Goal: Task Accomplishment & Management: Manage account settings

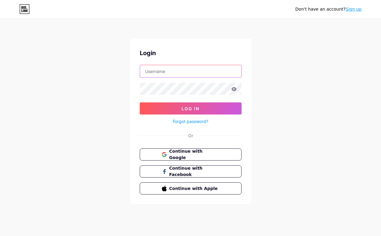
click at [189, 75] on input "text" at bounding box center [190, 71] width 101 height 12
type input "livsaintroe"
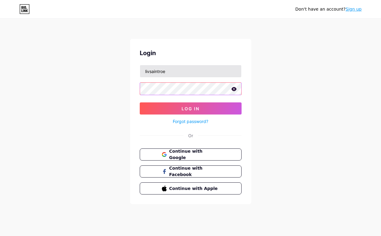
click at [140, 103] on button "Log In" at bounding box center [191, 109] width 102 height 12
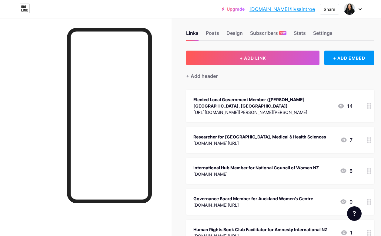
scroll to position [7, 0]
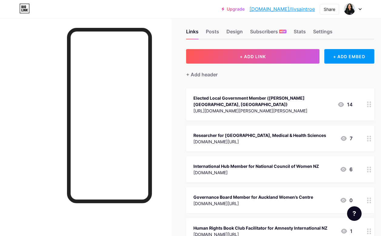
click at [361, 9] on icon at bounding box center [360, 9] width 3 height 2
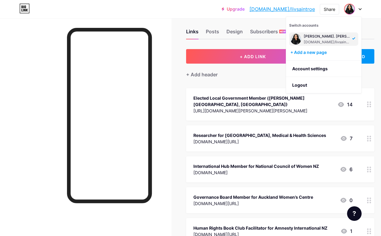
click at [368, 106] on circle at bounding box center [368, 107] width 2 height 2
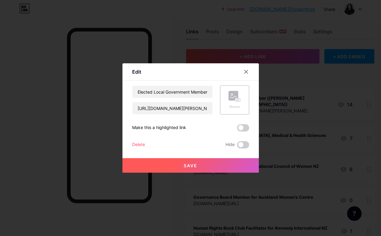
click at [368, 101] on div at bounding box center [190, 118] width 381 height 236
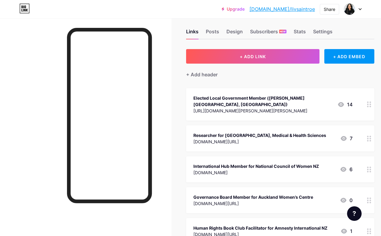
click at [369, 102] on icon at bounding box center [369, 105] width 4 height 6
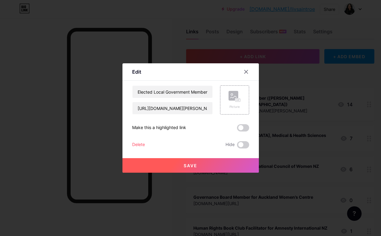
click at [139, 137] on div "Elected Local Government Member (Albert-Eden, Auckland) https://www.aucklandcou…" at bounding box center [190, 117] width 117 height 63
click at [137, 144] on div "Delete" at bounding box center [138, 144] width 13 height 7
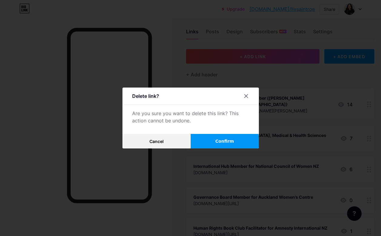
click at [221, 139] on span "Confirm" at bounding box center [224, 141] width 19 height 6
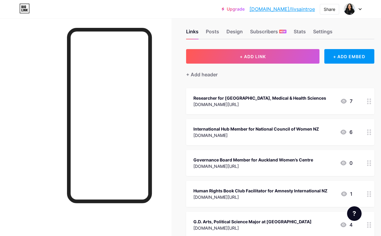
click at [371, 99] on icon at bounding box center [369, 102] width 4 height 6
click at [138, 143] on div "Delete" at bounding box center [138, 144] width 13 height 7
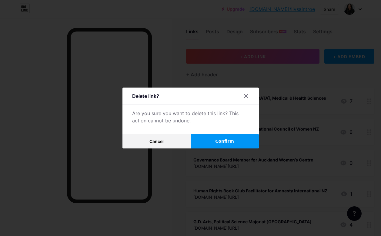
click at [227, 138] on button "Confirm" at bounding box center [225, 141] width 68 height 15
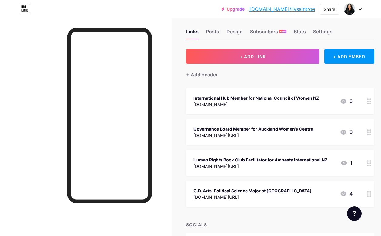
click at [369, 99] on icon at bounding box center [369, 102] width 4 height 6
click at [140, 144] on div "Delete" at bounding box center [138, 144] width 13 height 7
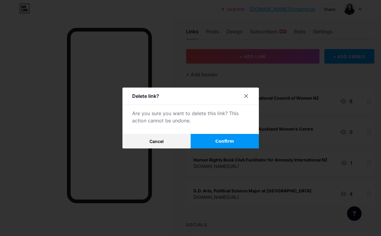
click at [220, 143] on span "Confirm" at bounding box center [224, 141] width 19 height 6
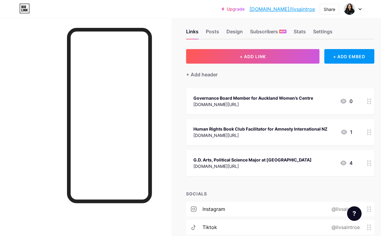
click at [370, 100] on icon at bounding box center [369, 102] width 4 height 6
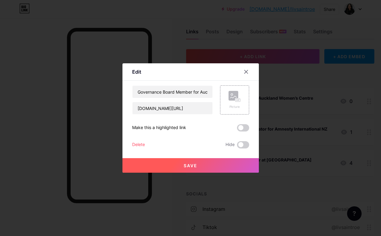
click at [143, 144] on div "Delete" at bounding box center [138, 144] width 13 height 7
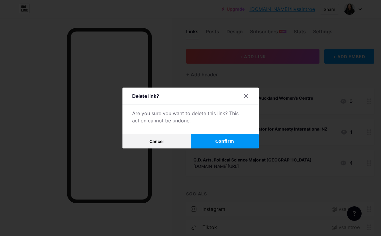
click at [209, 147] on button "Confirm" at bounding box center [225, 141] width 68 height 15
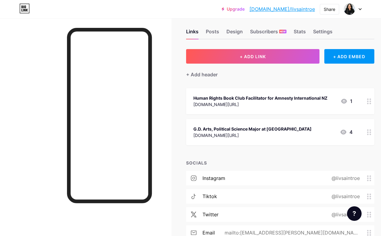
click at [370, 101] on circle at bounding box center [371, 102] width 2 height 2
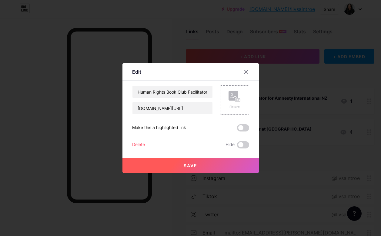
click at [139, 145] on div "Delete" at bounding box center [138, 144] width 13 height 7
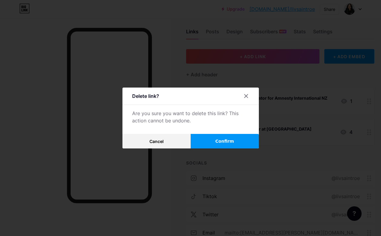
click at [241, 145] on button "Confirm" at bounding box center [225, 141] width 68 height 15
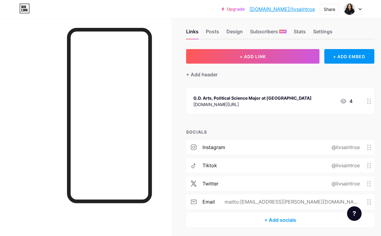
click at [368, 99] on circle at bounding box center [368, 100] width 2 height 2
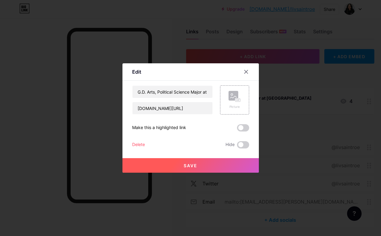
click at [129, 142] on div "Edit Content YouTube Play YouTube video without leaving your page. ADD Vimeo Pl…" at bounding box center [191, 117] width 136 height 109
click at [139, 143] on div "Delete" at bounding box center [138, 144] width 13 height 7
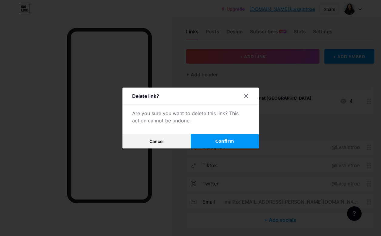
click at [217, 143] on span "Confirm" at bounding box center [224, 141] width 19 height 6
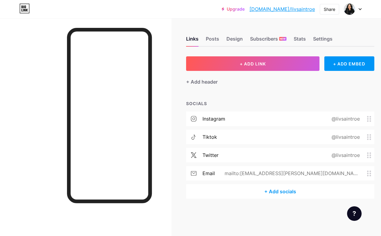
click at [369, 122] on div "instagram @livsaintroe" at bounding box center [280, 119] width 188 height 15
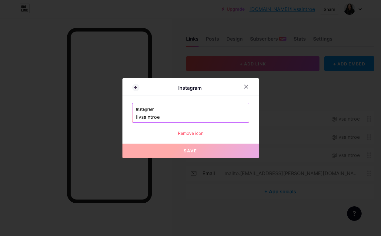
click at [198, 130] on div "Remove icon" at bounding box center [190, 133] width 117 height 6
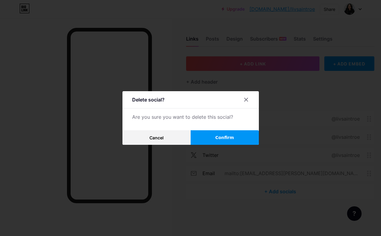
click at [220, 137] on span "Confirm" at bounding box center [224, 138] width 19 height 6
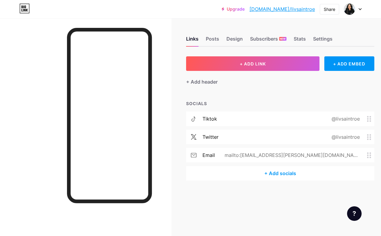
click at [368, 118] on circle at bounding box center [368, 119] width 2 height 2
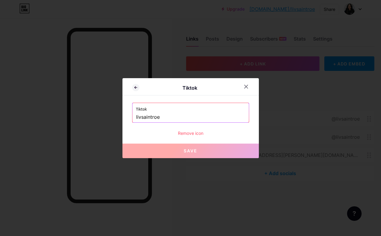
click at [194, 135] on div "Remove icon" at bounding box center [190, 133] width 117 height 6
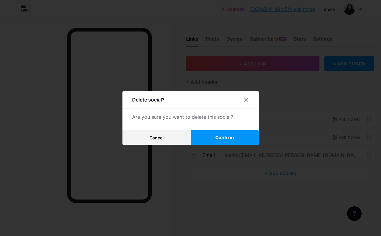
click at [228, 138] on span "Confirm" at bounding box center [224, 138] width 19 height 6
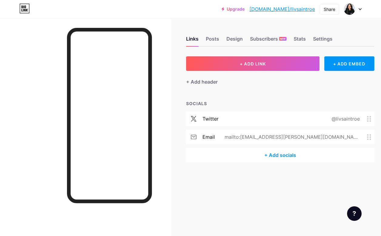
click at [371, 120] on circle at bounding box center [371, 121] width 2 height 2
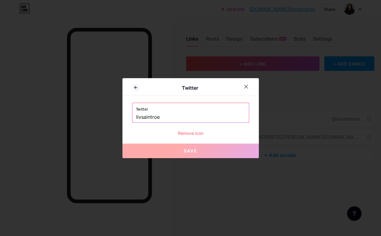
click at [183, 133] on div "Remove icon" at bounding box center [190, 133] width 117 height 6
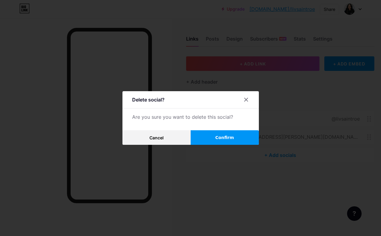
click at [213, 139] on button "Confirm" at bounding box center [225, 137] width 68 height 15
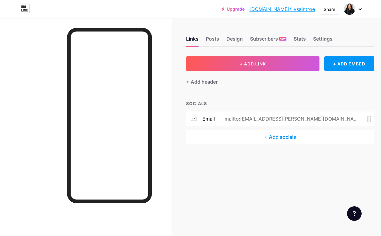
click at [369, 117] on icon at bounding box center [369, 119] width 4 height 6
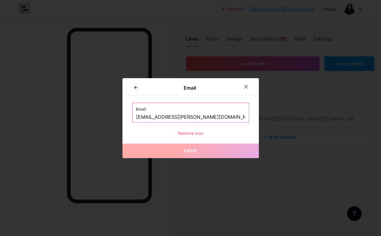
click at [194, 130] on div "Remove icon" at bounding box center [190, 133] width 117 height 6
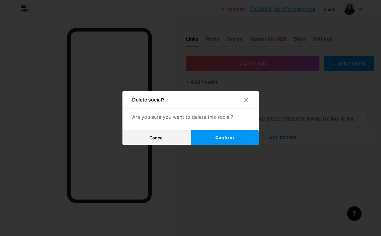
click at [229, 138] on span "Confirm" at bounding box center [224, 138] width 19 height 6
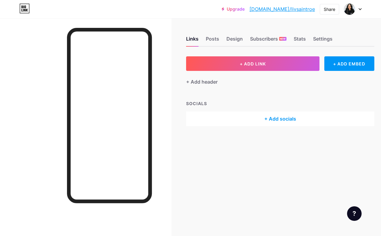
click at [362, 9] on div "Upgrade bio.link/livsai... bio.link/livsaintroe Share Switch accounts Liv St. R…" at bounding box center [190, 9] width 381 height 11
click at [361, 8] on icon at bounding box center [360, 9] width 3 height 2
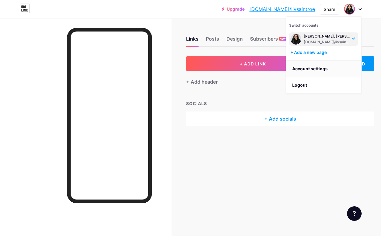
click at [312, 61] on link "Account settings" at bounding box center [323, 69] width 75 height 16
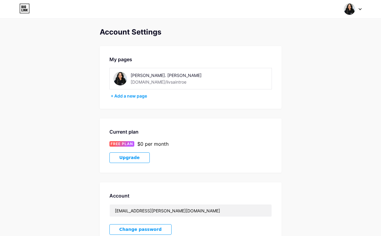
click at [147, 79] on div "[DOMAIN_NAME]/livsaintroe" at bounding box center [159, 82] width 56 height 6
click at [131, 90] on div "My pages Liv St. Roe bio.link/livsaintroe + Add a new page" at bounding box center [191, 77] width 182 height 63
click at [139, 75] on div "[PERSON_NAME]. [PERSON_NAME]" at bounding box center [174, 75] width 86 height 6
click at [128, 93] on div "+ Add a new page" at bounding box center [191, 96] width 161 height 6
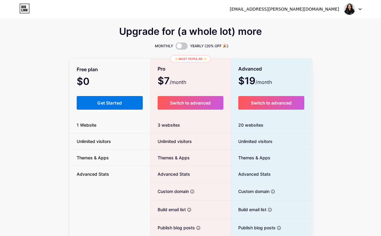
click at [110, 103] on button "Get Started" at bounding box center [110, 103] width 66 height 14
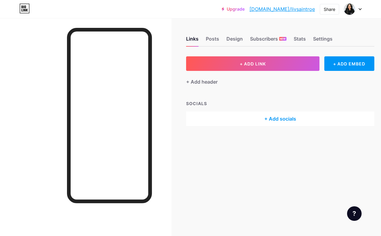
click at [359, 10] on icon at bounding box center [360, 9] width 3 height 2
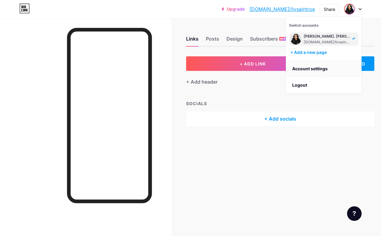
click at [325, 64] on link "Account settings" at bounding box center [323, 69] width 75 height 16
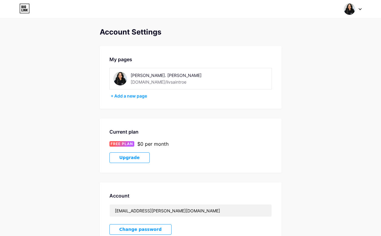
click at [137, 72] on div "[PERSON_NAME]. [PERSON_NAME]" at bounding box center [174, 75] width 86 height 6
click at [131, 93] on div "+ Add a new page" at bounding box center [191, 96] width 161 height 6
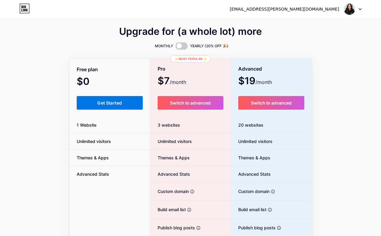
click at [128, 96] on button "Get Started" at bounding box center [110, 103] width 66 height 14
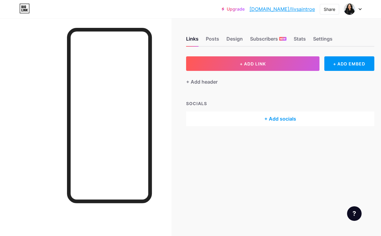
click at [294, 9] on link "[DOMAIN_NAME]/livsaintroe" at bounding box center [283, 8] width 66 height 7
click at [361, 5] on div at bounding box center [353, 9] width 18 height 11
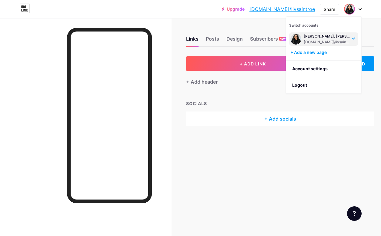
click at [361, 8] on icon at bounding box center [360, 9] width 3 height 2
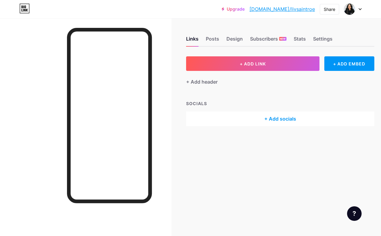
click at [361, 8] on icon at bounding box center [360, 9] width 3 height 2
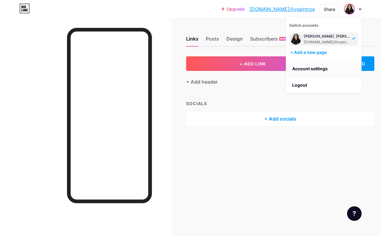
click at [316, 69] on link "Account settings" at bounding box center [323, 69] width 75 height 16
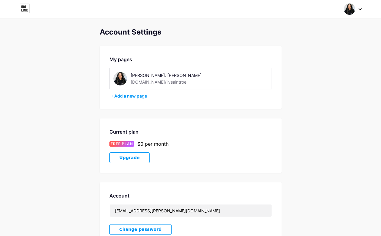
click at [124, 74] on img at bounding box center [120, 79] width 14 height 14
click at [117, 74] on img at bounding box center [120, 79] width 14 height 14
click at [136, 73] on div "[PERSON_NAME]. [PERSON_NAME]" at bounding box center [174, 75] width 86 height 6
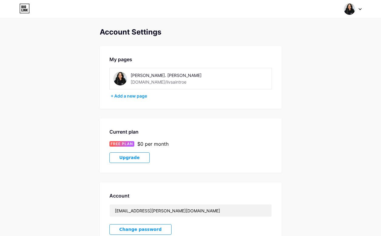
click at [115, 76] on img at bounding box center [120, 79] width 14 height 14
click at [125, 74] on img at bounding box center [120, 79] width 14 height 14
click at [134, 73] on div "[PERSON_NAME]. [PERSON_NAME]" at bounding box center [174, 75] width 86 height 6
click at [139, 73] on div "[PERSON_NAME]. [PERSON_NAME]" at bounding box center [174, 75] width 86 height 6
click at [353, 3] on div "Switch accounts Liv St. Roe bio.link/livsaintroe + Add a new page Dashboard Log…" at bounding box center [190, 9] width 381 height 18
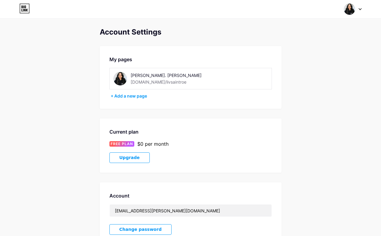
click at [353, 8] on img at bounding box center [350, 9] width 12 height 12
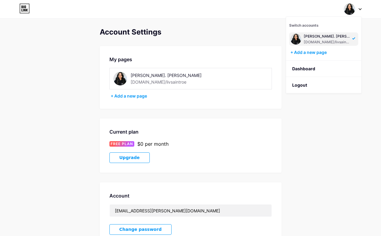
click at [316, 41] on div "[DOMAIN_NAME]/livsaintroe" at bounding box center [327, 42] width 47 height 5
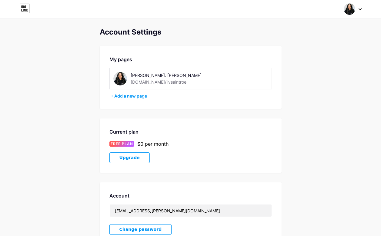
click at [361, 11] on div at bounding box center [353, 9] width 18 height 11
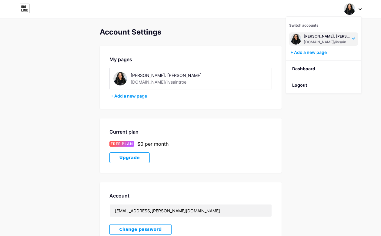
click at [148, 79] on div "[DOMAIN_NAME]/livsaintroe" at bounding box center [159, 82] width 56 height 6
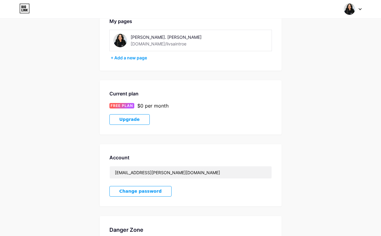
scroll to position [98, 0]
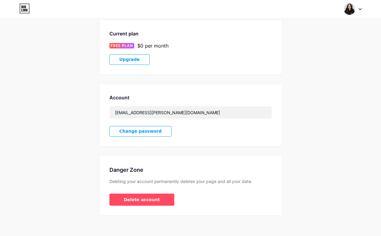
click at [359, 11] on div at bounding box center [353, 9] width 18 height 11
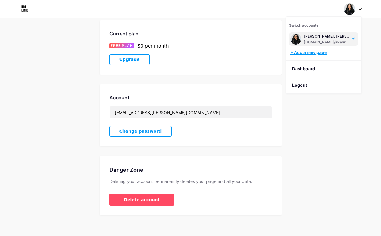
click at [308, 49] on div "+ Add a new page" at bounding box center [325, 52] width 68 height 6
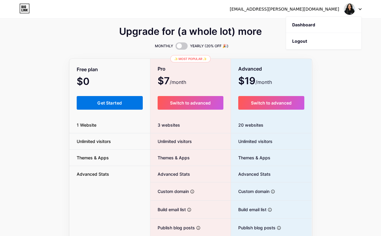
click at [103, 96] on button "Get Started" at bounding box center [110, 103] width 66 height 14
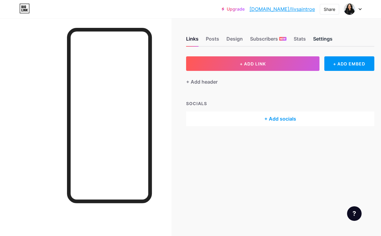
click at [326, 38] on div "Settings" at bounding box center [322, 40] width 19 height 11
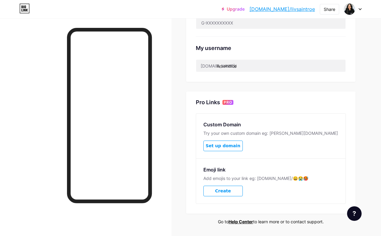
scroll to position [210, 0]
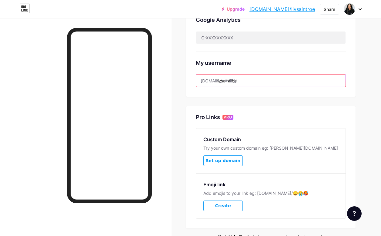
drag, startPoint x: 218, startPoint y: 80, endPoint x: 277, endPoint y: 82, distance: 58.2
click at [274, 81] on input "livsaintroe" at bounding box center [271, 81] width 150 height 12
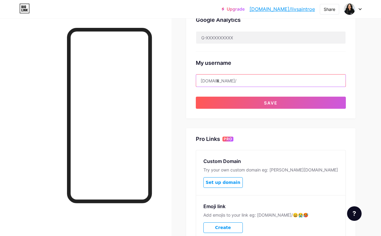
type input "l"
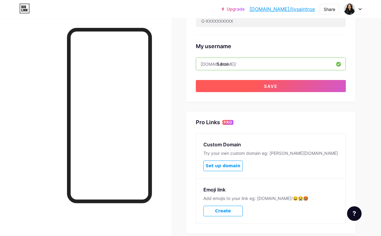
scroll to position [225, 0]
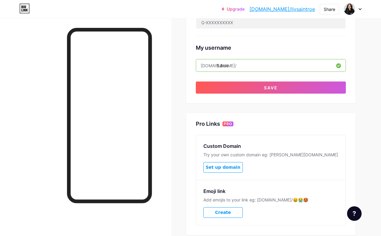
click at [223, 65] on input "54roe" at bounding box center [271, 65] width 150 height 12
click at [279, 49] on div "My username" at bounding box center [271, 48] width 150 height 8
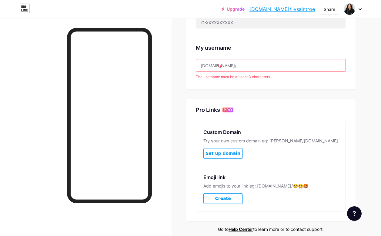
click at [239, 69] on input "54" at bounding box center [271, 65] width 150 height 12
type input "5"
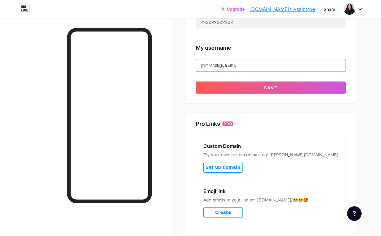
type input "fiftyfour"
drag, startPoint x: 217, startPoint y: 65, endPoint x: 347, endPoint y: 65, distance: 129.5
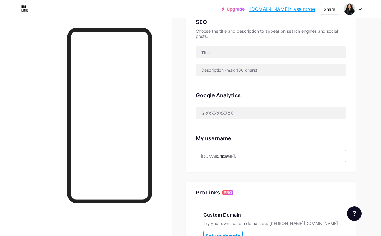
scroll to position [134, 0]
type input "54roe"
click at [280, 133] on div "My username [DOMAIN_NAME]/ 54roe" at bounding box center [271, 144] width 150 height 35
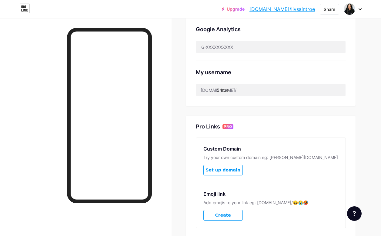
scroll to position [210, 0]
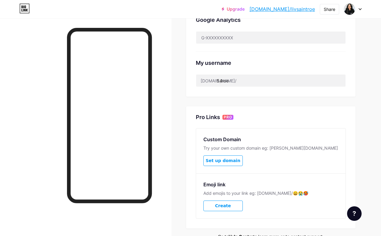
click at [251, 69] on div "My username [DOMAIN_NAME]/ 54roe" at bounding box center [271, 69] width 150 height 35
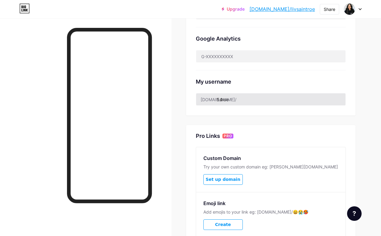
scroll to position [160, 0]
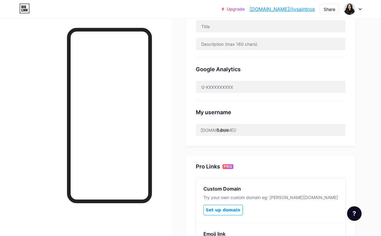
click at [236, 120] on div "My username [DOMAIN_NAME]/ 54roe" at bounding box center [271, 118] width 150 height 35
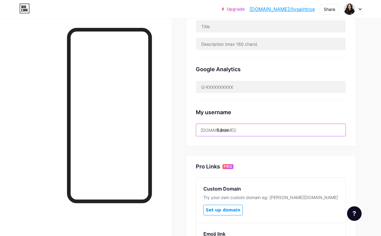
click at [236, 127] on input "54roe" at bounding box center [271, 130] width 150 height 12
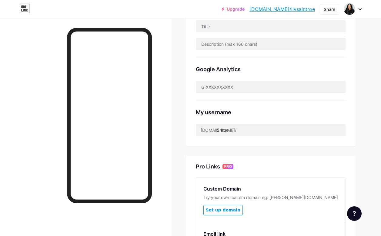
click at [243, 105] on div "My username [DOMAIN_NAME]/ 54roe" at bounding box center [271, 118] width 150 height 35
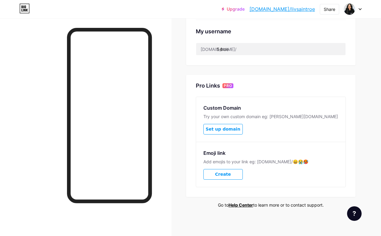
scroll to position [0, 0]
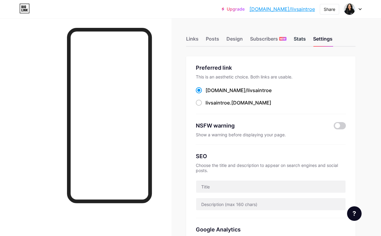
click at [298, 37] on div "Stats" at bounding box center [300, 40] width 12 height 11
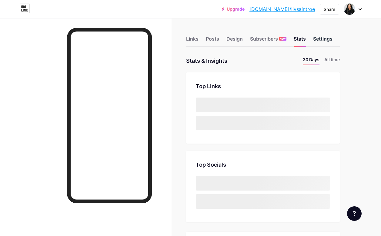
click at [329, 38] on div "Settings" at bounding box center [322, 40] width 19 height 11
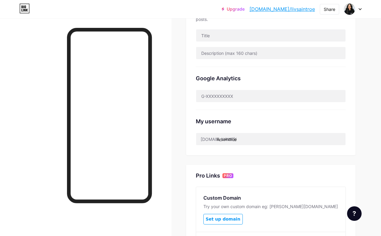
scroll to position [108, 0]
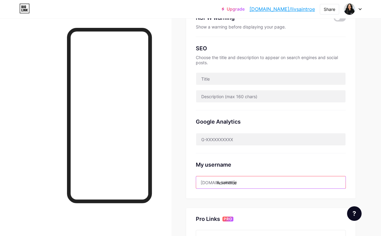
drag, startPoint x: 219, startPoint y: 181, endPoint x: 347, endPoint y: 180, distance: 128.0
click at [345, 180] on input "livsaintroe" at bounding box center [271, 182] width 150 height 12
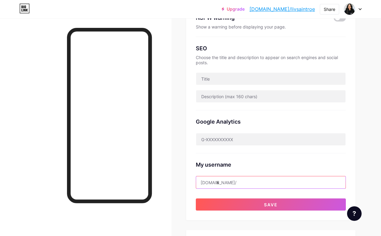
type input "l"
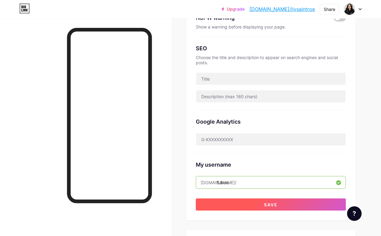
type input "54roe"
click at [294, 203] on button "Save" at bounding box center [271, 205] width 150 height 12
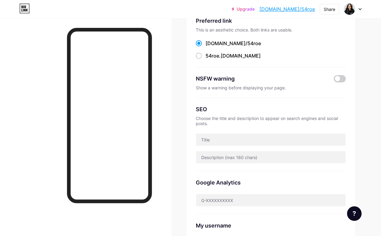
scroll to position [0, 0]
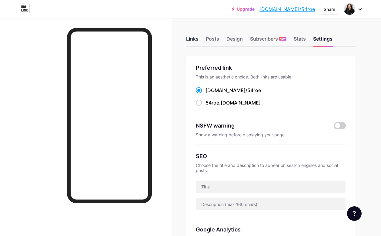
click at [195, 41] on div "Links" at bounding box center [192, 40] width 12 height 11
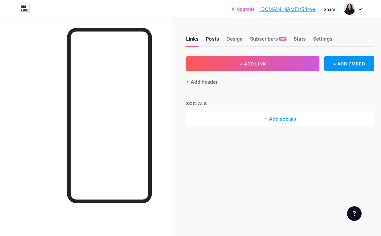
click at [209, 39] on div "Posts" at bounding box center [212, 40] width 13 height 11
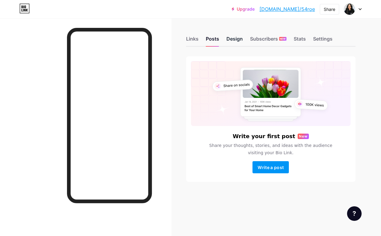
click at [235, 37] on div "Design" at bounding box center [235, 40] width 16 height 11
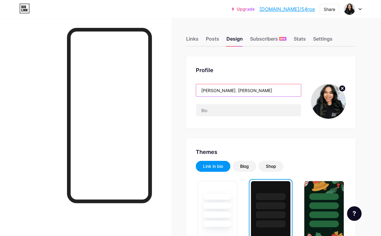
click at [247, 87] on input "[PERSON_NAME]. [PERSON_NAME]" at bounding box center [248, 90] width 105 height 12
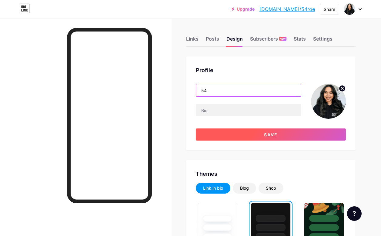
type input "54"
click at [287, 133] on button "Save" at bounding box center [271, 135] width 150 height 12
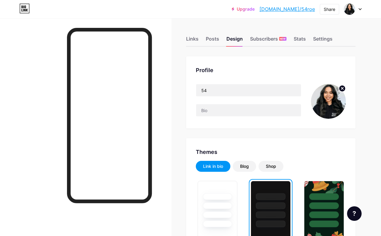
click at [341, 87] on circle at bounding box center [342, 88] width 7 height 7
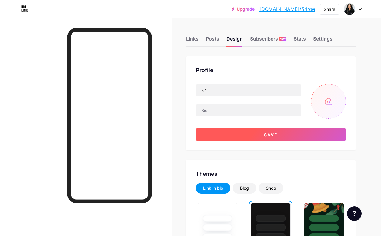
click at [268, 138] on button "Save" at bounding box center [271, 135] width 150 height 12
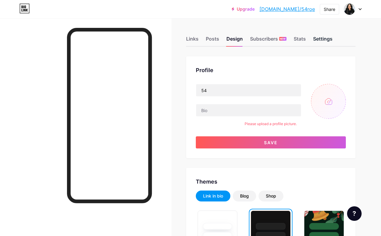
click at [333, 41] on div "Settings" at bounding box center [322, 40] width 19 height 11
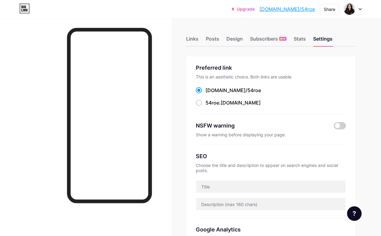
click at [360, 8] on icon at bounding box center [360, 9] width 3 height 2
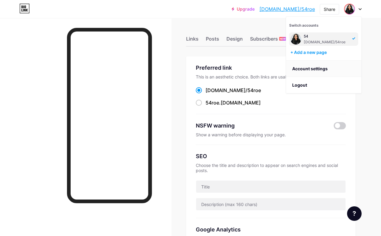
click at [315, 64] on link "Account settings" at bounding box center [323, 69] width 75 height 16
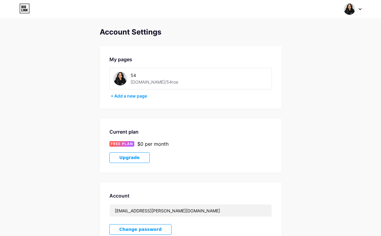
scroll to position [98, 0]
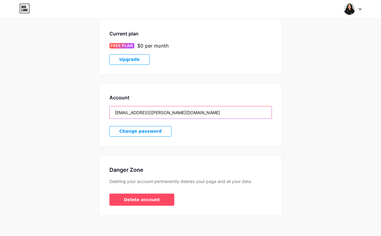
click at [142, 110] on input "[EMAIL_ADDRESS][PERSON_NAME][DOMAIN_NAME]" at bounding box center [191, 112] width 162 height 12
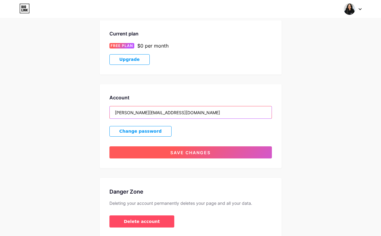
type input "[PERSON_NAME][EMAIL_ADDRESS][DOMAIN_NAME]"
click at [148, 146] on button "Save changes" at bounding box center [190, 152] width 163 height 12
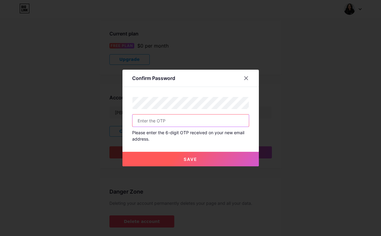
type input "9"
type input "88"
click at [206, 123] on input "88" at bounding box center [191, 121] width 116 height 12
click at [206, 123] on input "text" at bounding box center [191, 121] width 116 height 12
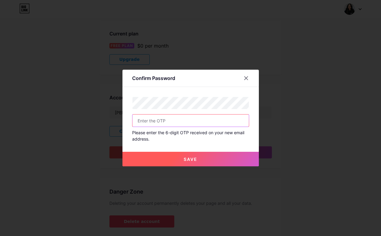
click at [227, 117] on input "text" at bounding box center [191, 121] width 116 height 12
paste input "764956"
type input "764956"
click at [204, 159] on button "Save" at bounding box center [191, 159] width 136 height 15
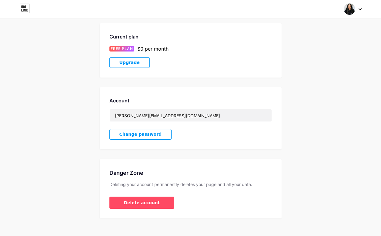
scroll to position [0, 0]
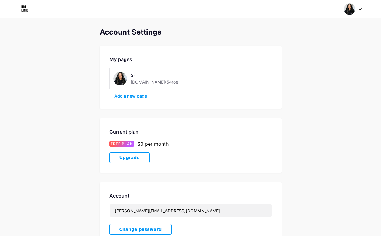
click at [359, 8] on icon at bounding box center [360, 9] width 2 height 2
click at [306, 64] on link "Dashboard" at bounding box center [323, 69] width 75 height 16
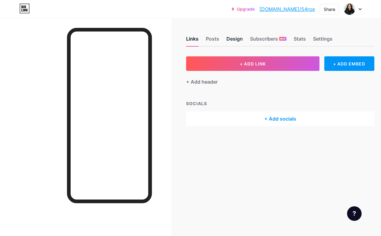
click at [239, 39] on div "Design" at bounding box center [235, 40] width 16 height 11
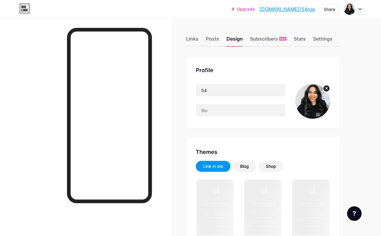
click at [327, 88] on icon at bounding box center [327, 88] width 2 height 2
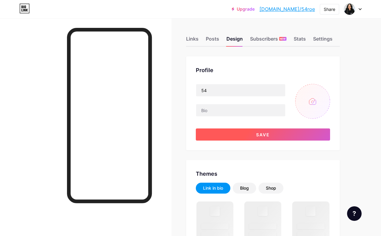
click at [282, 136] on button "Save" at bounding box center [263, 135] width 134 height 12
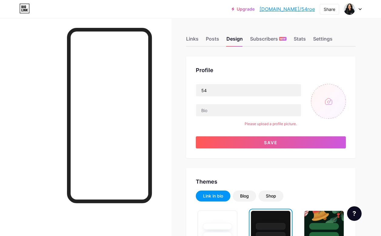
click at [336, 89] on input "file" at bounding box center [328, 101] width 35 height 35
click at [331, 103] on input "file" at bounding box center [328, 101] width 35 height 35
type input "C:\fakepath\54.png"
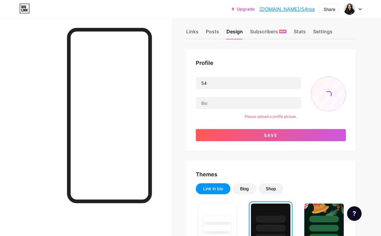
scroll to position [8, 0]
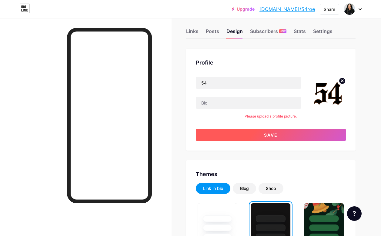
click at [315, 133] on button "Save" at bounding box center [271, 135] width 150 height 12
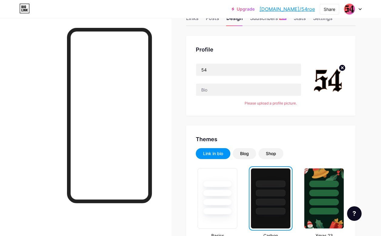
scroll to position [0, 0]
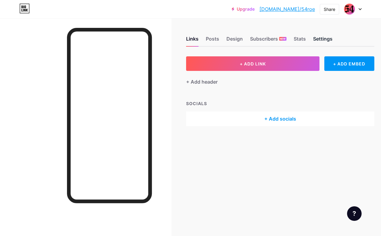
click at [317, 38] on div "Settings" at bounding box center [322, 40] width 19 height 11
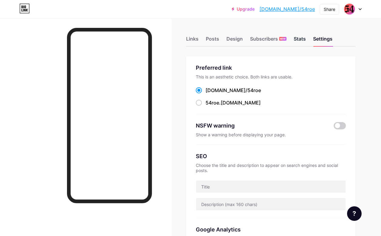
click at [302, 35] on div "Stats" at bounding box center [300, 40] width 12 height 11
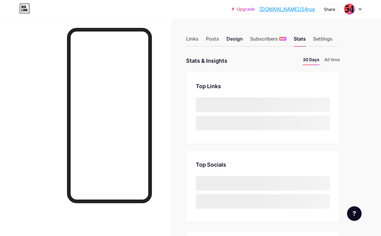
click at [232, 39] on div "Design" at bounding box center [235, 40] width 16 height 11
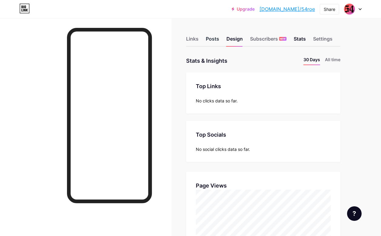
click at [212, 38] on div "Posts" at bounding box center [212, 40] width 13 height 11
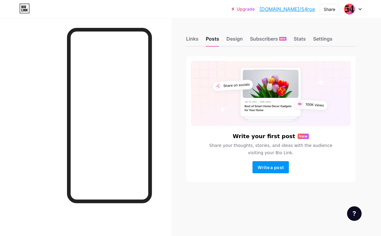
click at [357, 11] on div at bounding box center [353, 9] width 18 height 11
